Goal: Task Accomplishment & Management: Use online tool/utility

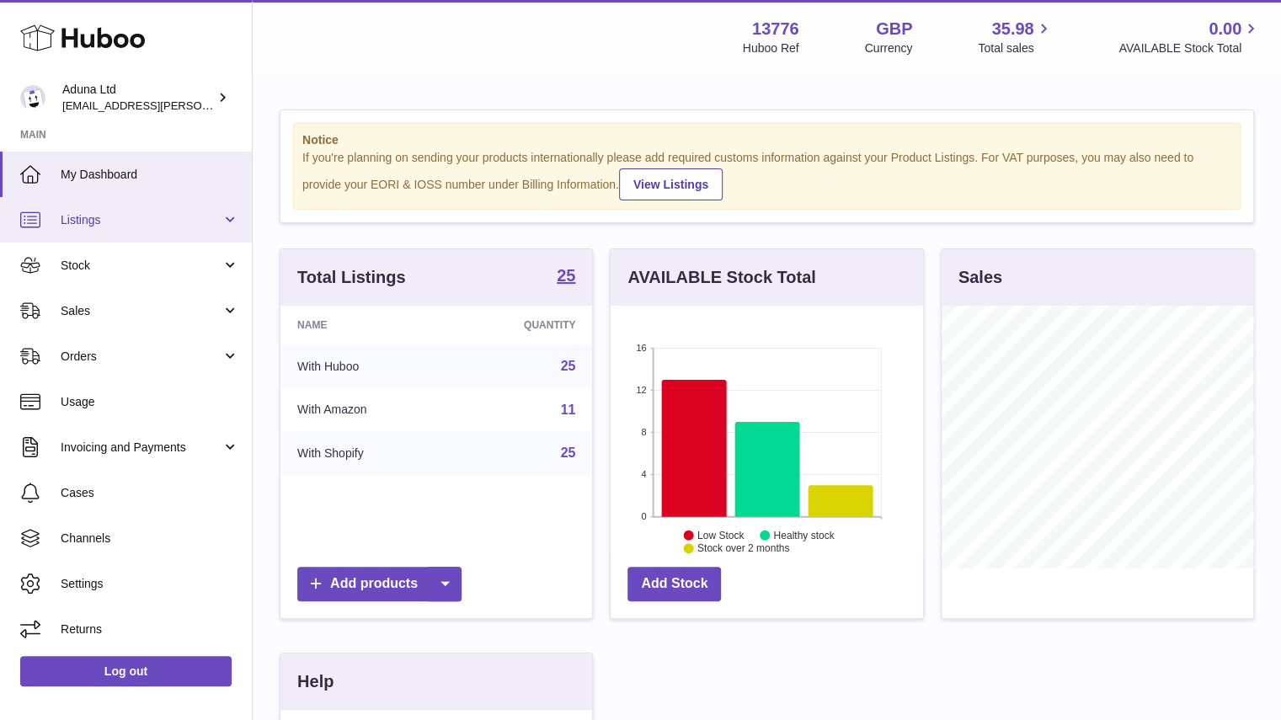
scroll to position [263, 313]
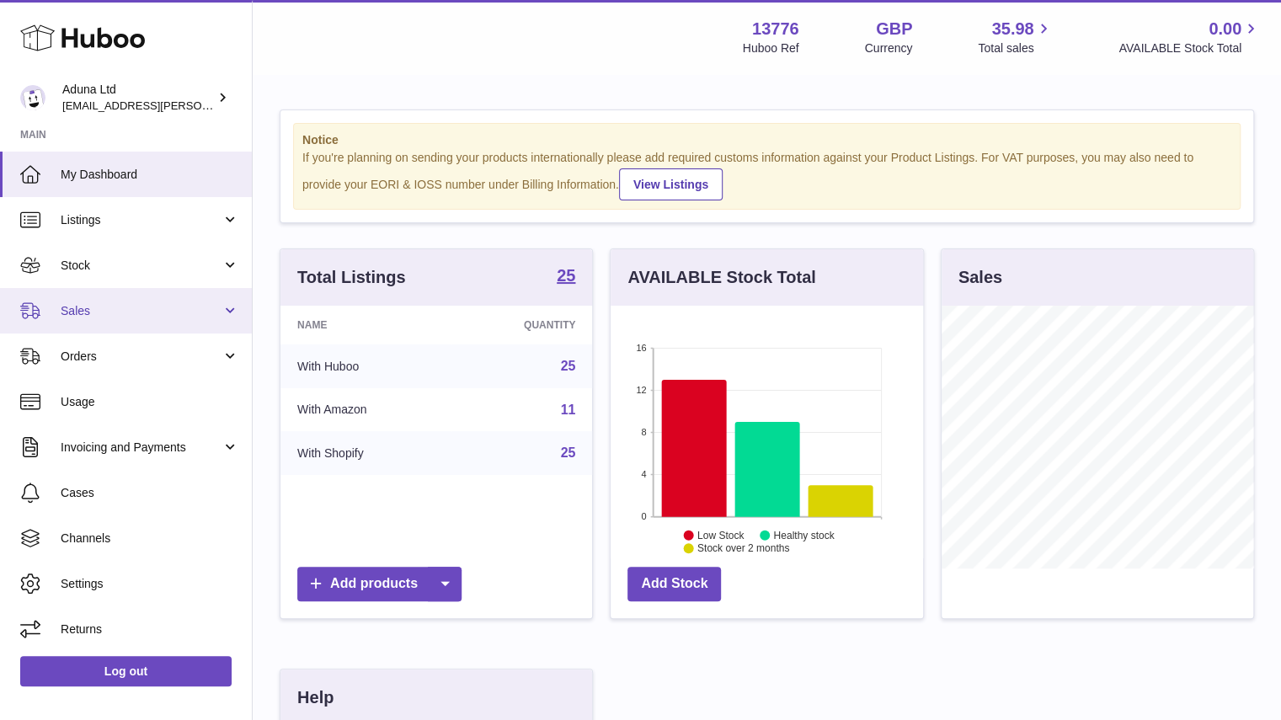
click at [147, 316] on span "Sales" at bounding box center [141, 311] width 161 height 16
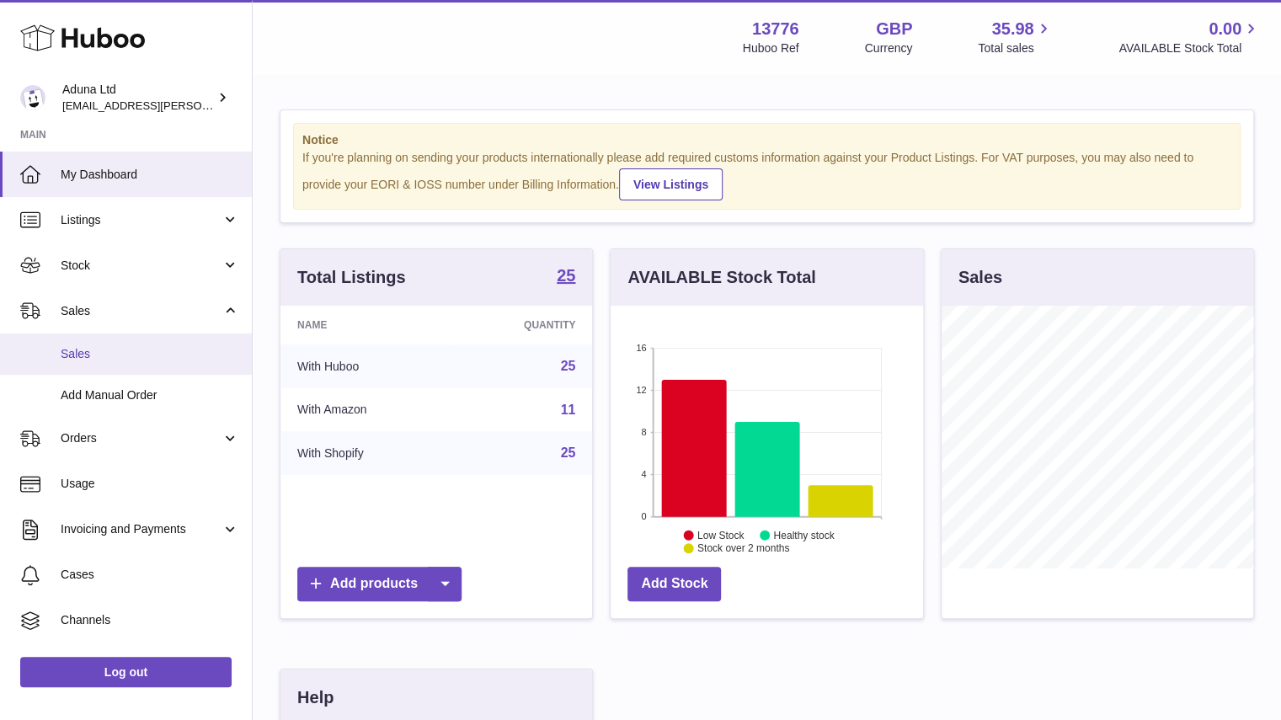
click at [152, 366] on link "Sales" at bounding box center [126, 354] width 252 height 41
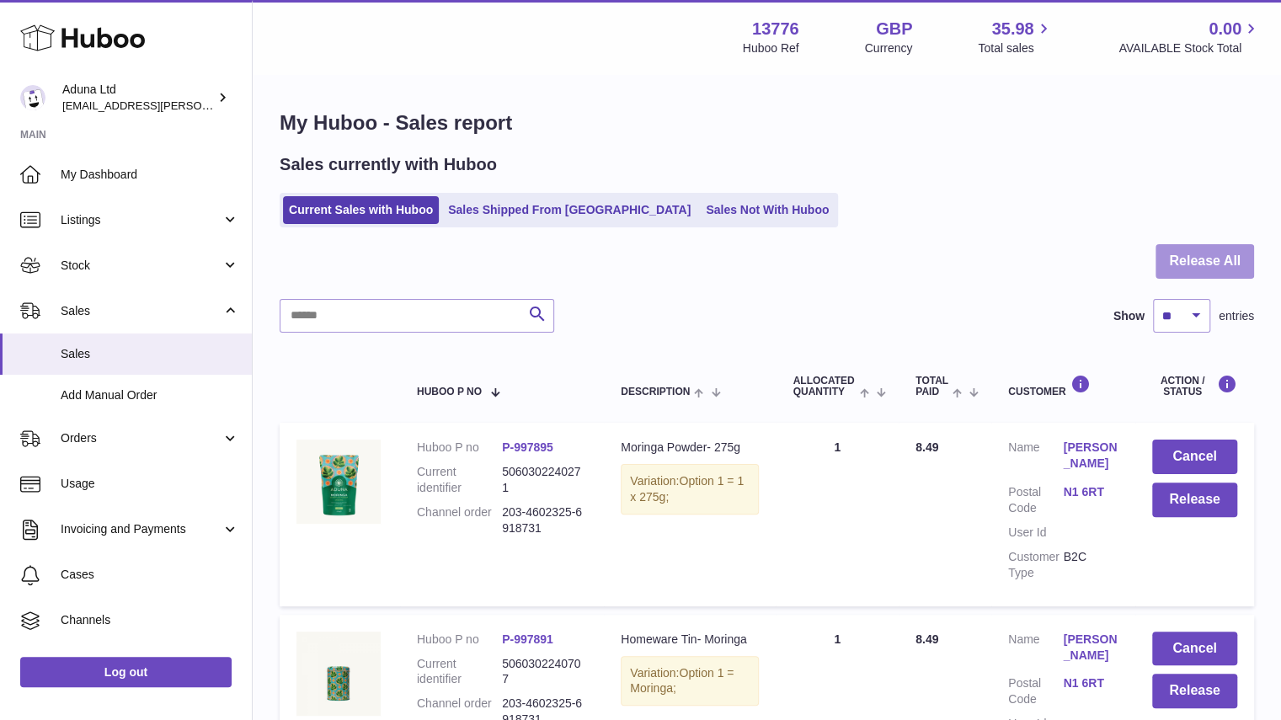
click at [1210, 251] on button "Release All" at bounding box center [1205, 261] width 99 height 35
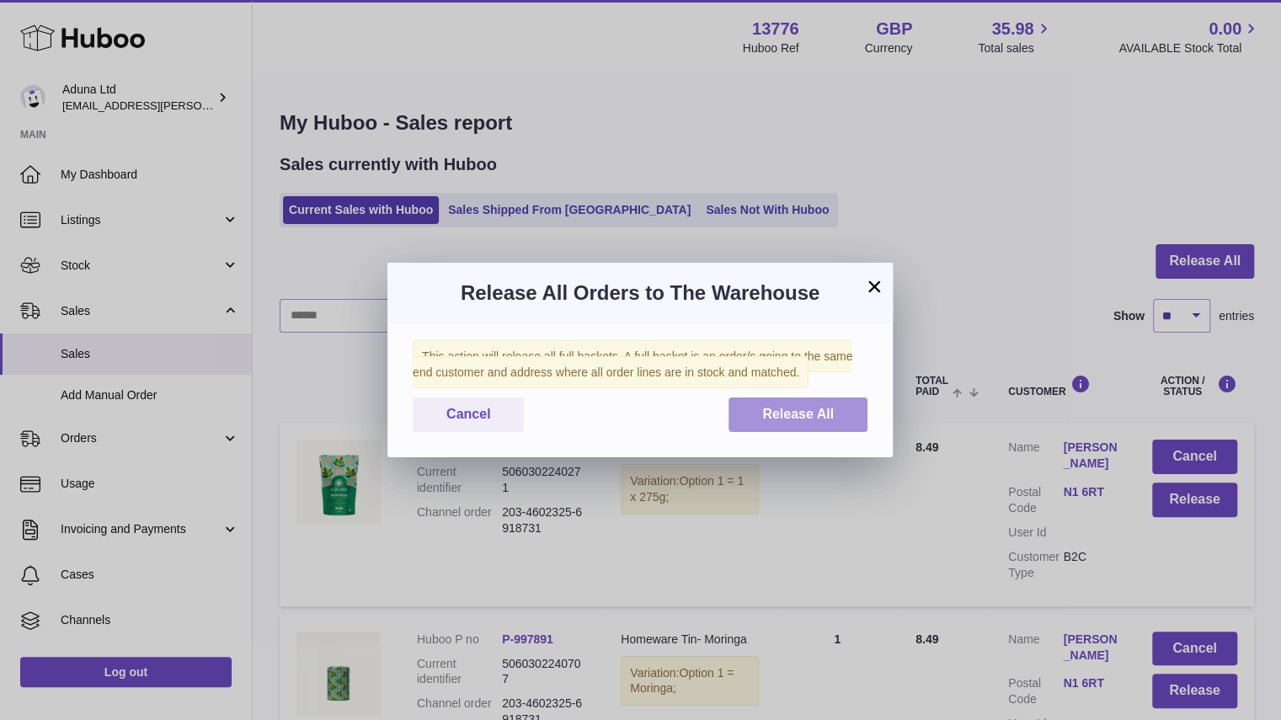
click at [811, 424] on button "Release All" at bounding box center [798, 415] width 139 height 35
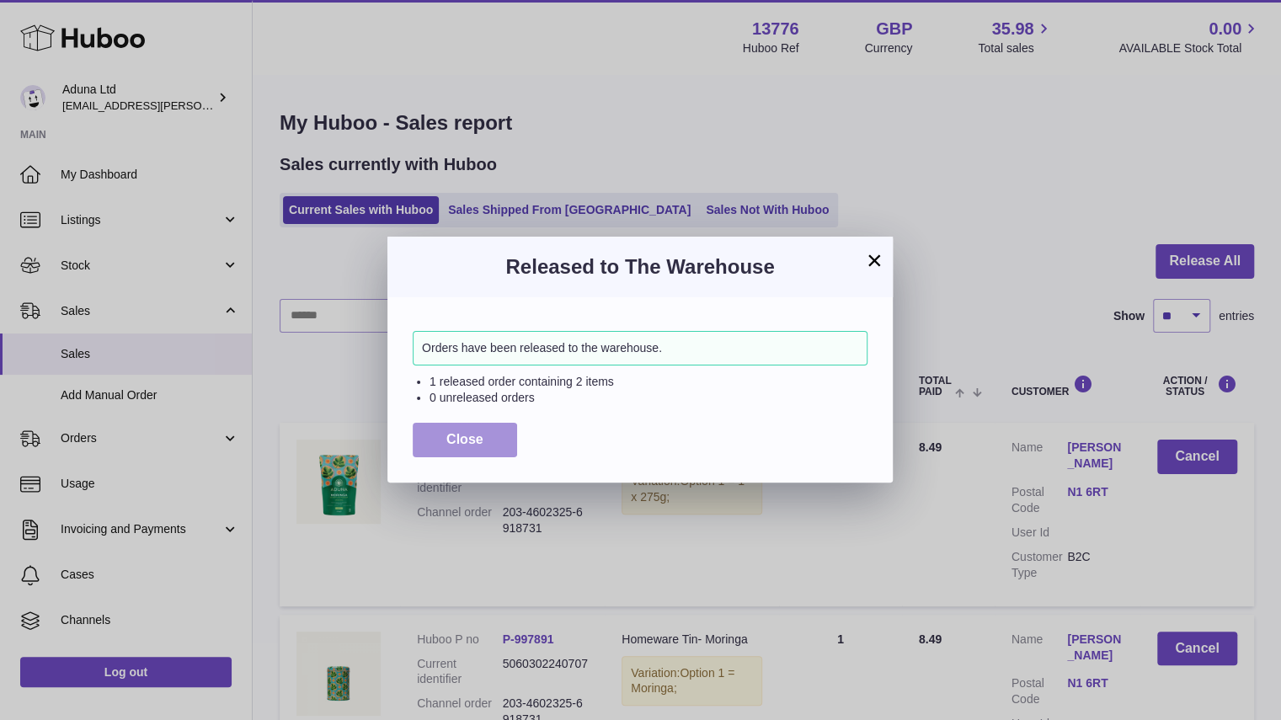
click at [462, 441] on span "Close" at bounding box center [465, 439] width 37 height 14
